Goal: Find specific page/section: Find specific page/section

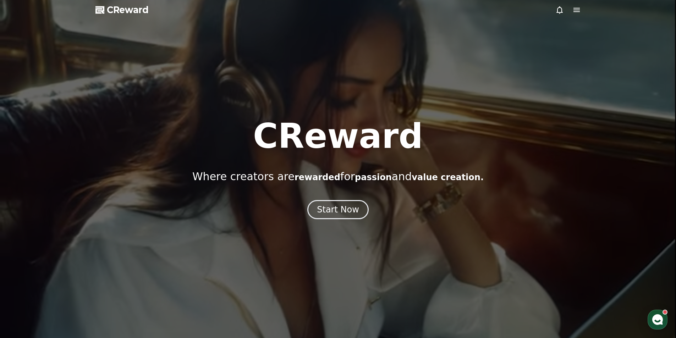
click at [579, 8] on icon at bounding box center [576, 10] width 6 height 4
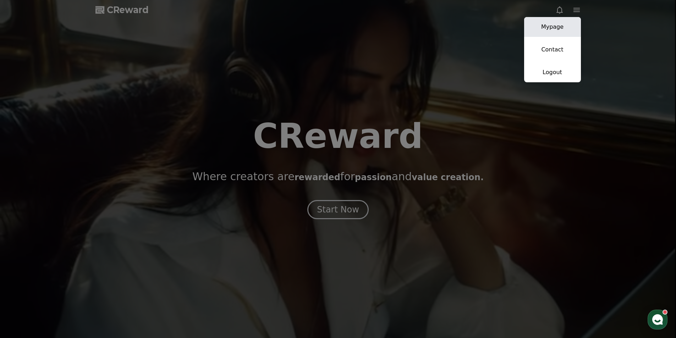
click at [570, 24] on link "Mypage" at bounding box center [552, 27] width 57 height 20
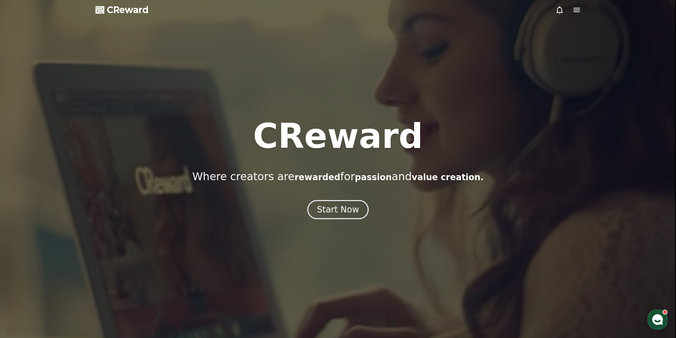
select select "**********"
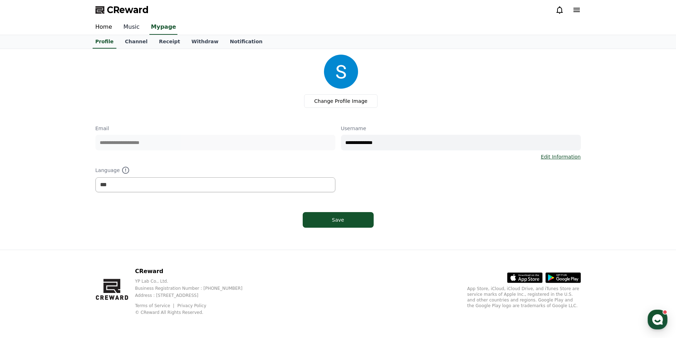
click at [133, 22] on link "Music" at bounding box center [132, 27] width 28 height 15
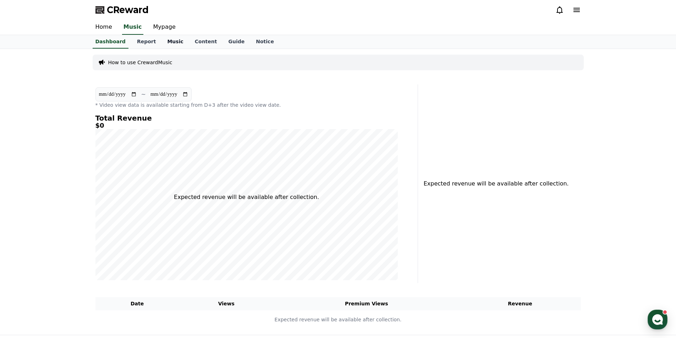
click at [175, 39] on link "Music" at bounding box center [174, 41] width 27 height 13
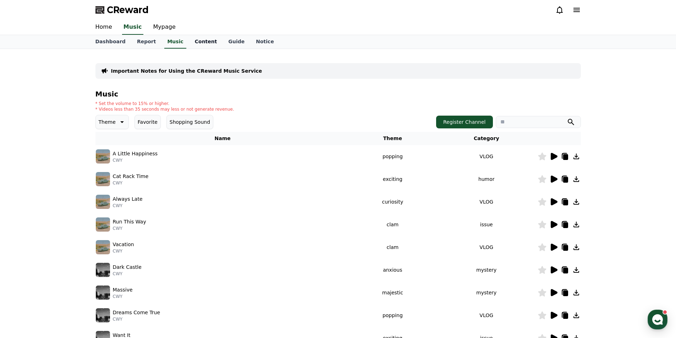
click at [205, 46] on link "Content" at bounding box center [206, 41] width 34 height 13
